Goal: Information Seeking & Learning: Learn about a topic

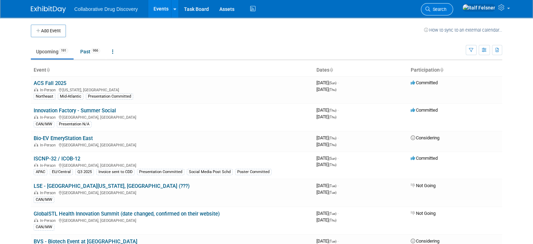
click at [447, 8] on span "Search" at bounding box center [438, 9] width 16 height 5
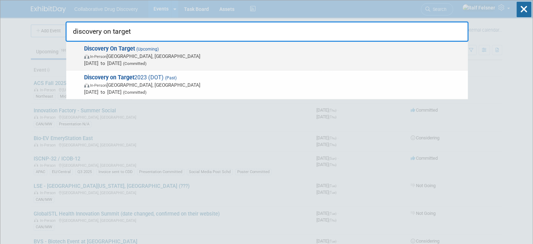
type input "discovery on target"
click at [260, 60] on span "Sep 22, 2025 to Sep 25, 2025 (Committed)" at bounding box center [274, 63] width 380 height 7
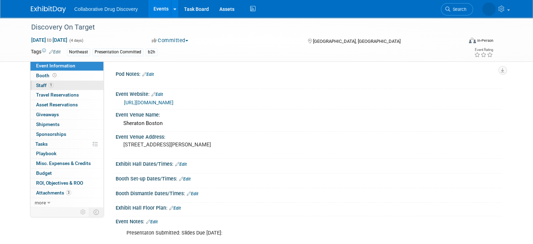
click at [36, 83] on span "Staff 1" at bounding box center [45, 85] width 18 height 6
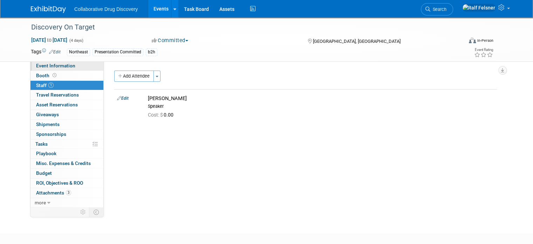
click at [39, 67] on span "Event Information" at bounding box center [55, 66] width 39 height 6
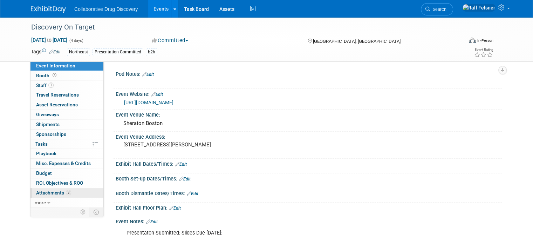
click at [43, 190] on span "Attachments 3" at bounding box center [53, 193] width 35 height 6
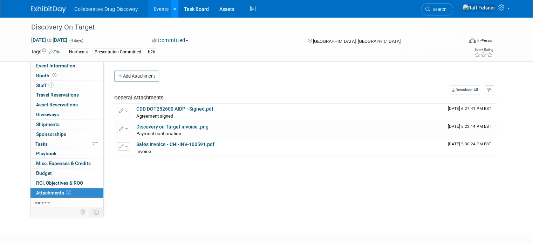
click at [173, 8] on icon at bounding box center [174, 9] width 3 height 5
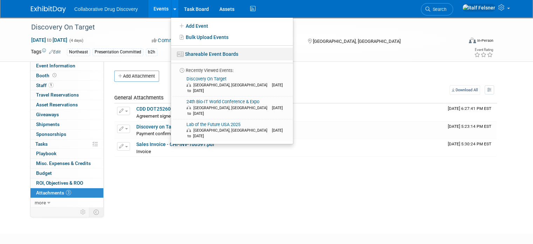
click at [192, 52] on link "Shareable Event Boards" at bounding box center [232, 54] width 122 height 13
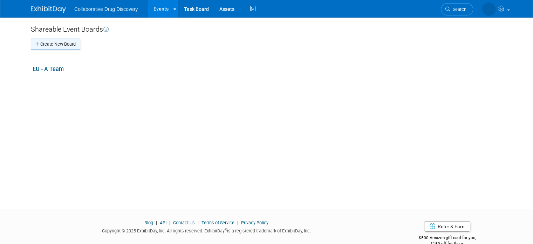
click at [46, 46] on button "Create New Board" at bounding box center [55, 44] width 49 height 11
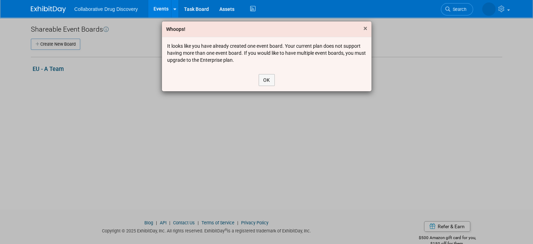
click at [363, 27] on span "×" at bounding box center [365, 28] width 4 height 8
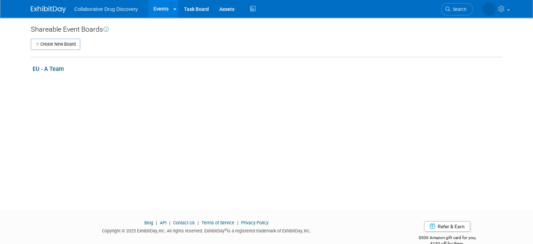
click at [156, 7] on link "Events" at bounding box center [161, 9] width 26 height 18
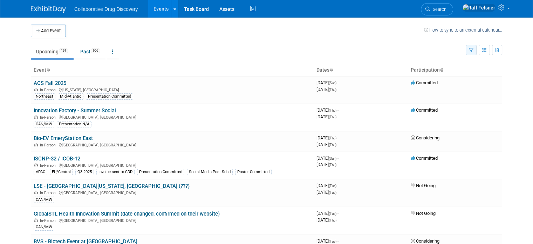
click at [473, 52] on icon "button" at bounding box center [471, 50] width 5 height 5
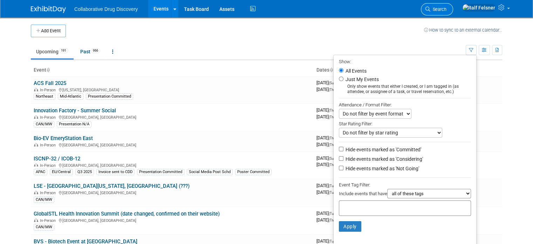
click at [453, 14] on link "Search" at bounding box center [437, 9] width 32 height 12
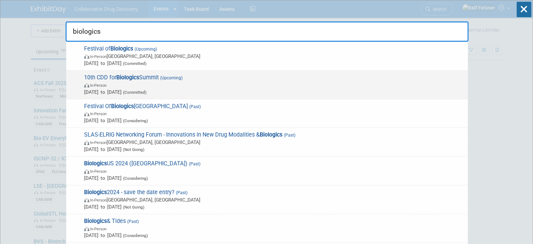
type input "biologics"
click at [118, 80] on strong "Biologics" at bounding box center [127, 77] width 23 height 7
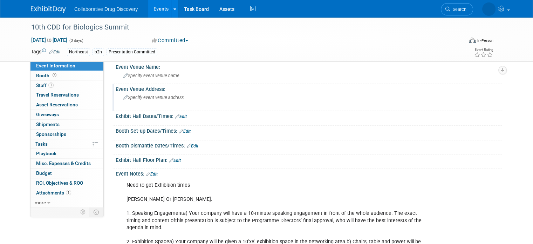
scroll to position [57, 0]
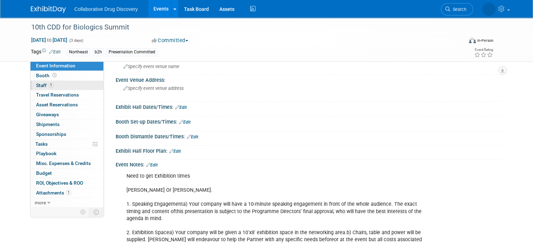
click at [36, 84] on span "Staff 1" at bounding box center [45, 85] width 18 height 6
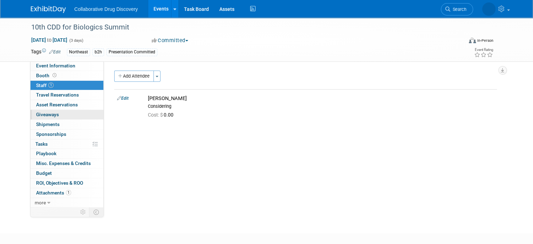
scroll to position [0, 0]
drag, startPoint x: 26, startPoint y: 27, endPoint x: 124, endPoint y: 22, distance: 98.2
click at [124, 22] on div "10th CDD for Biologics Summit" at bounding box center [241, 27] width 425 height 13
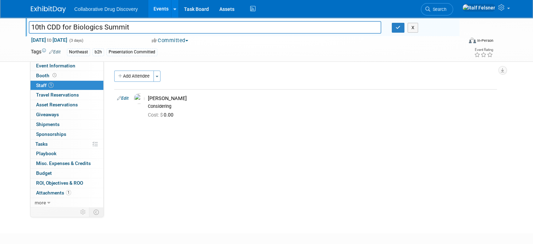
drag, startPoint x: 132, startPoint y: 27, endPoint x: 14, endPoint y: 19, distance: 118.0
click at [14, 19] on div "10th CDD for Biologics Summit 10th CDD for Biologics Summit X [DATE] to [DATE] …" at bounding box center [266, 40] width 533 height 44
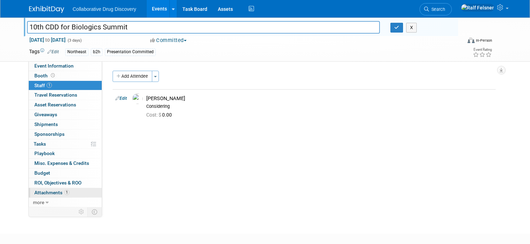
click at [41, 192] on span "Attachments 1" at bounding box center [51, 193] width 35 height 6
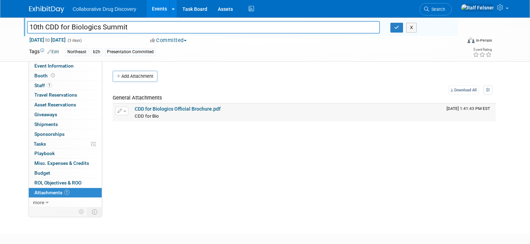
click at [165, 108] on link "CDD for Biologics Official Brochure.pdf" at bounding box center [178, 109] width 86 height 6
